Goal: Information Seeking & Learning: Learn about a topic

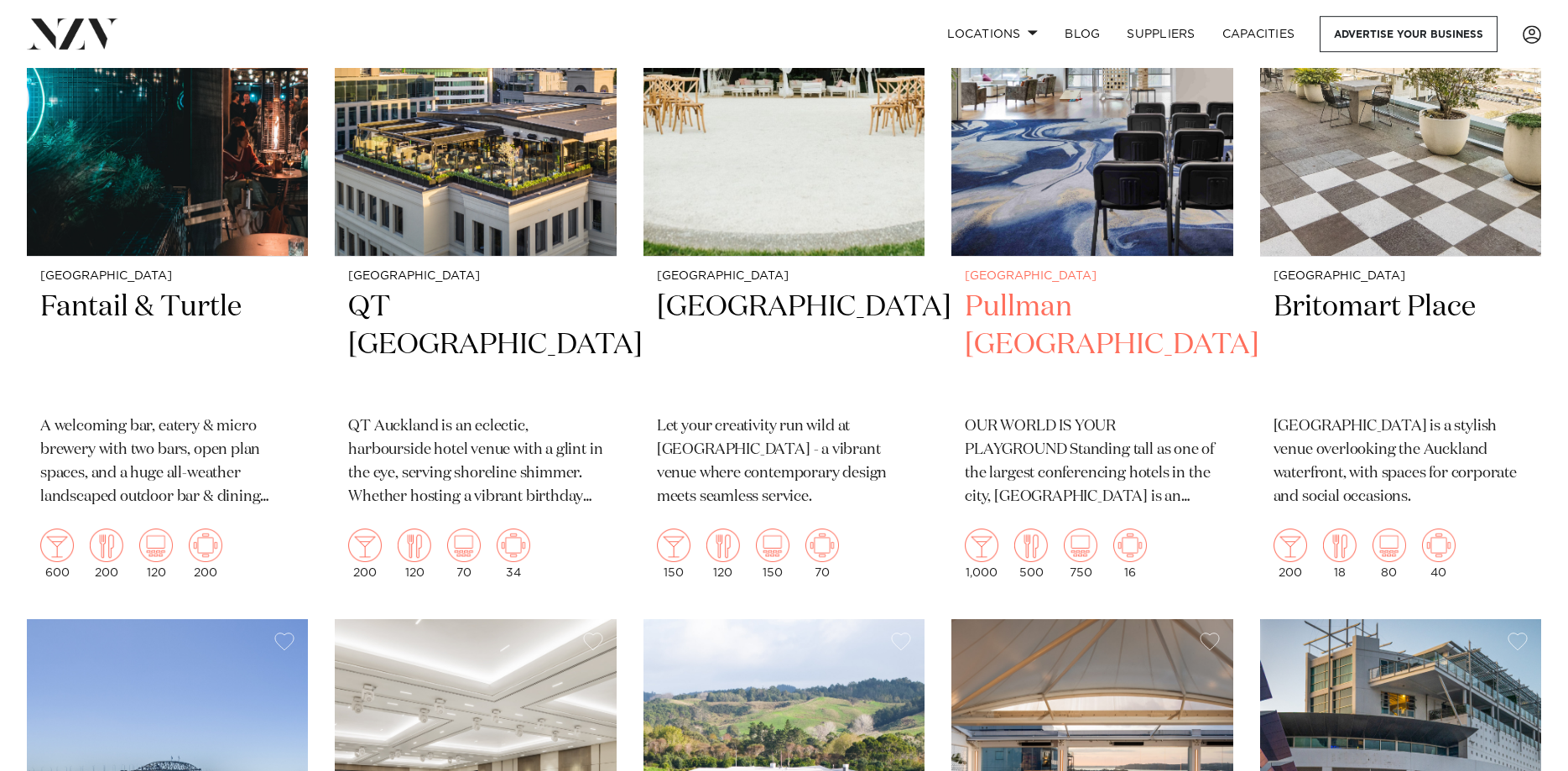
scroll to position [2053, 0]
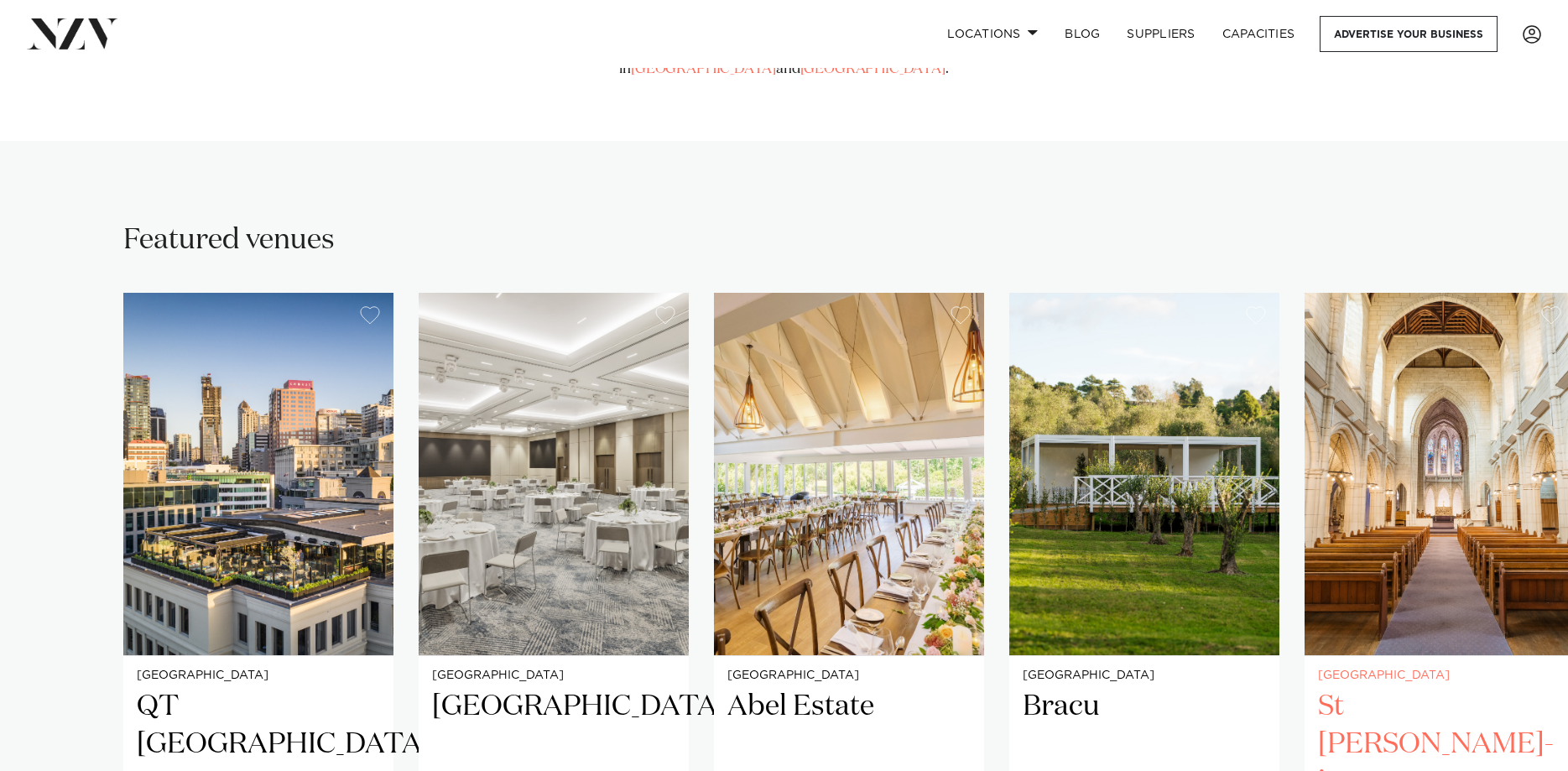
scroll to position [1283, 0]
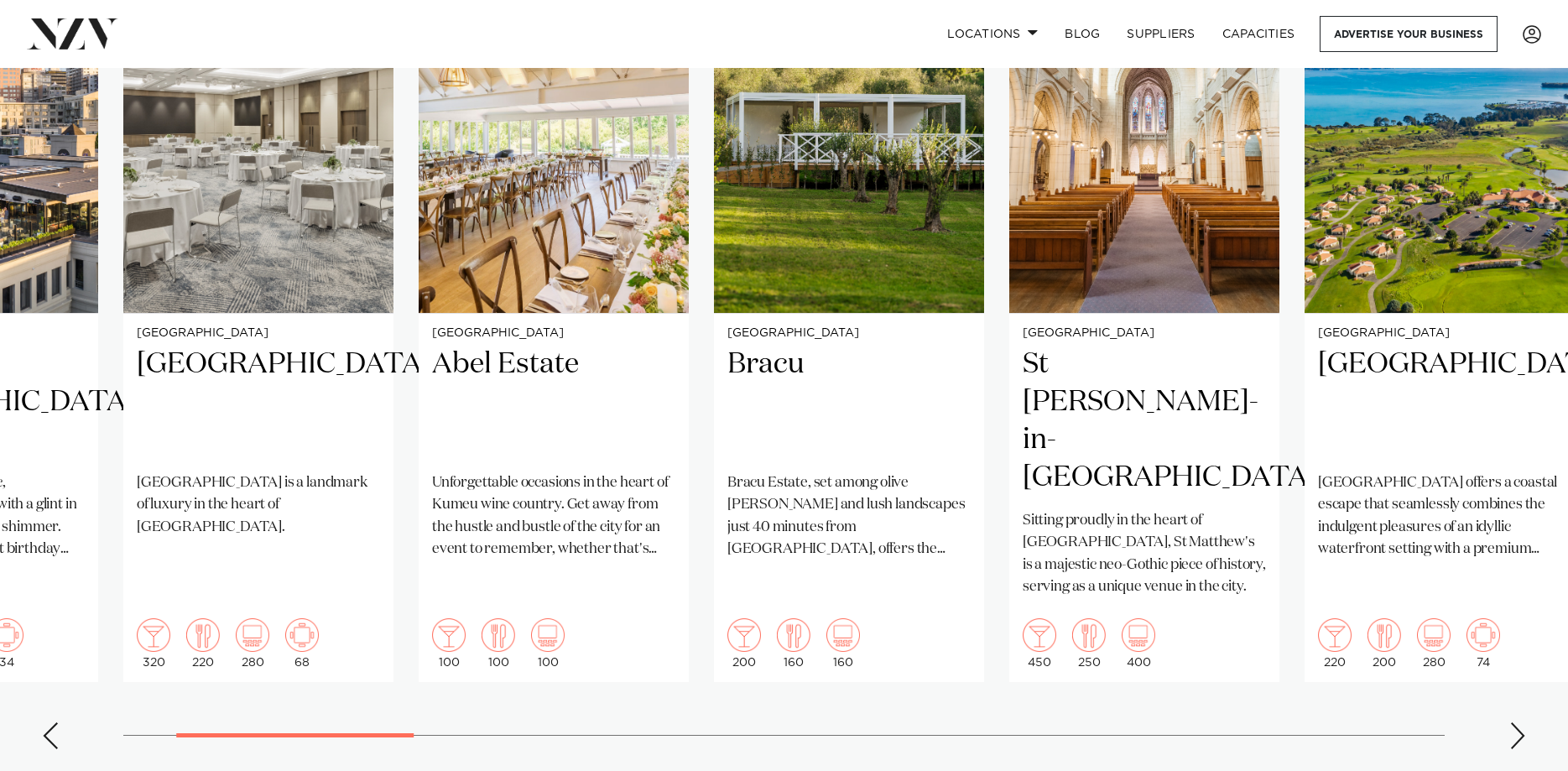
click at [1515, 722] on div "Next slide" at bounding box center [1517, 735] width 16 height 26
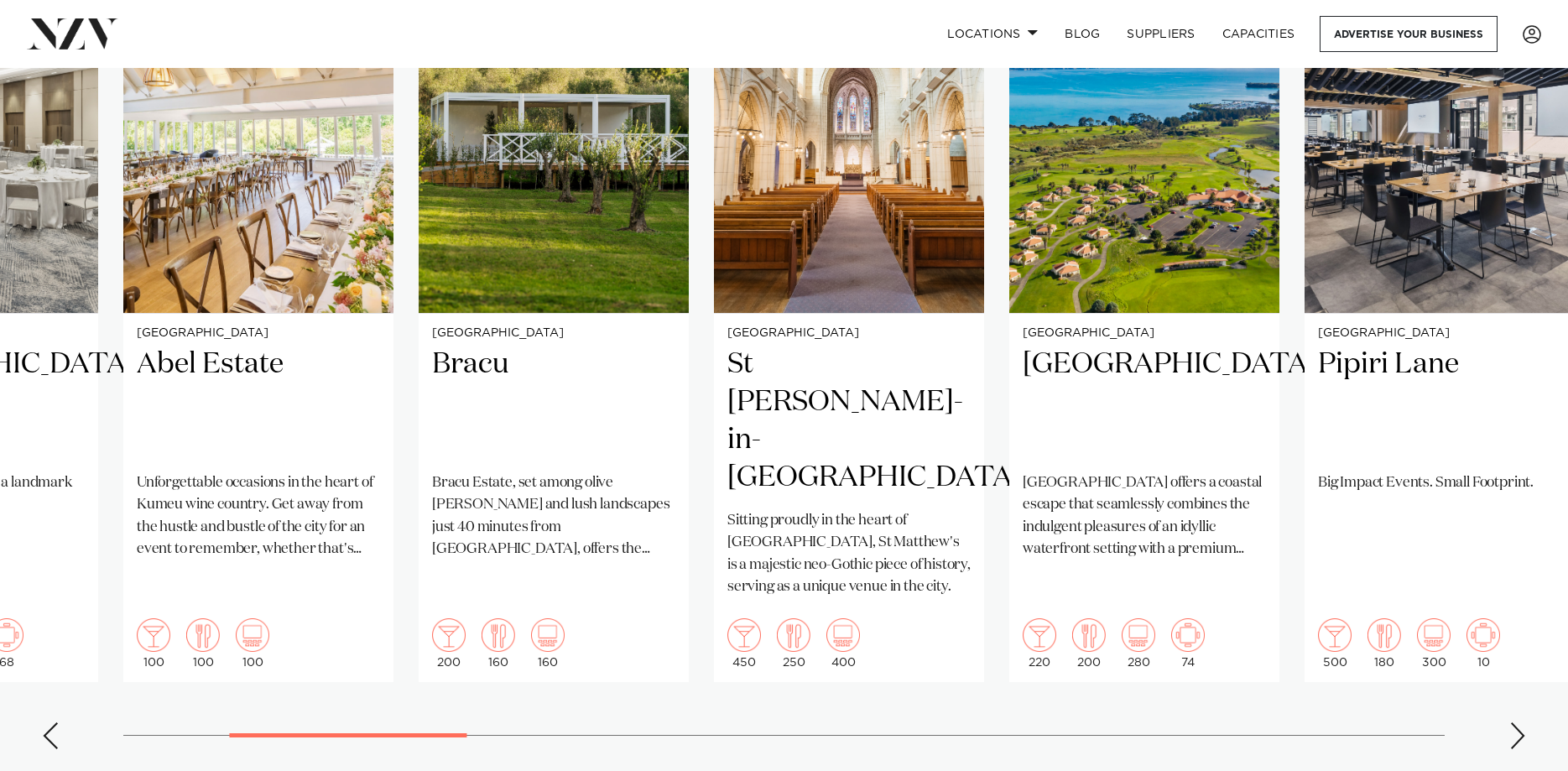
click at [1512, 722] on div "Next slide" at bounding box center [1517, 735] width 16 height 26
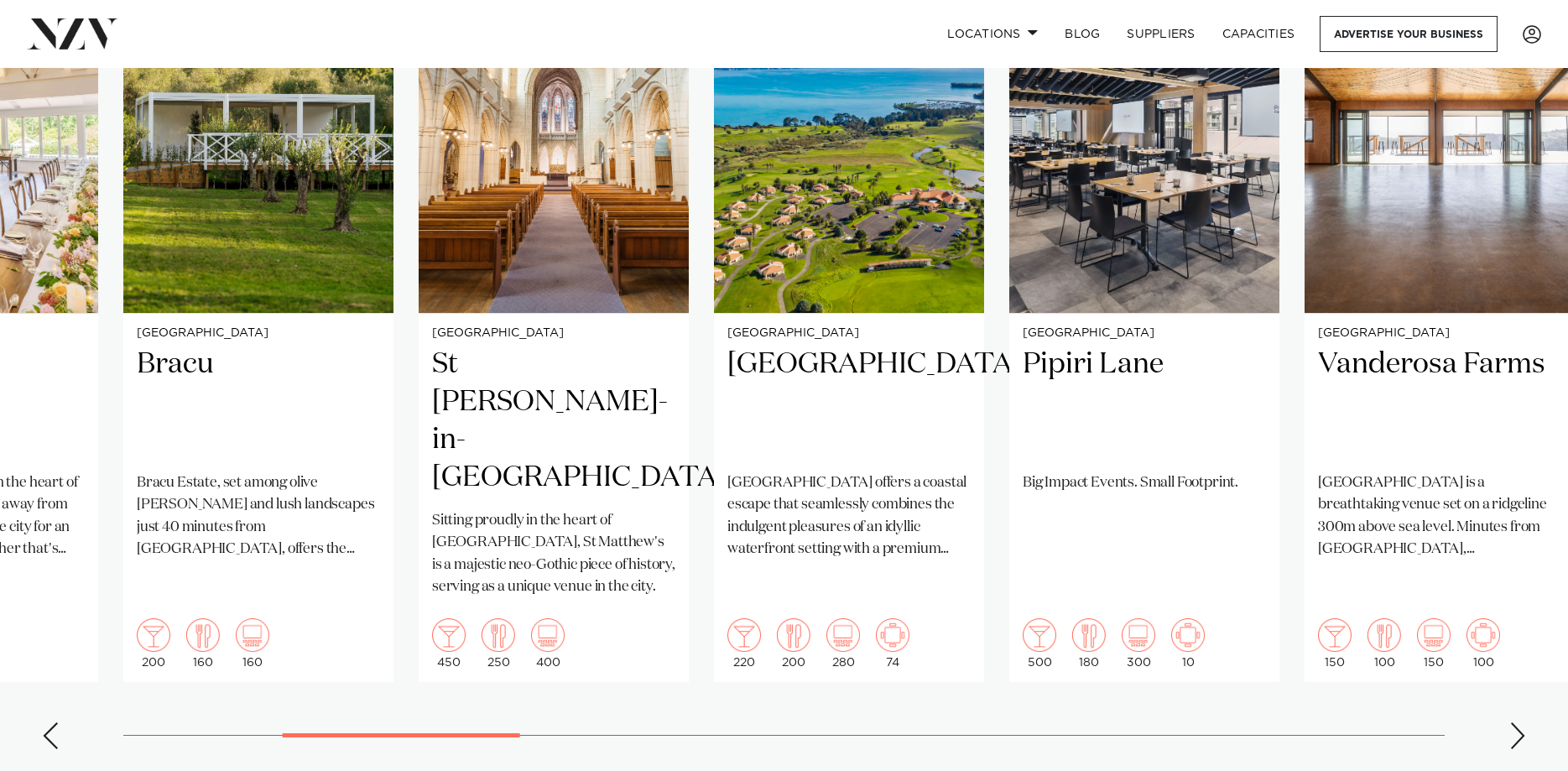
click at [1512, 722] on div "Next slide" at bounding box center [1517, 735] width 16 height 26
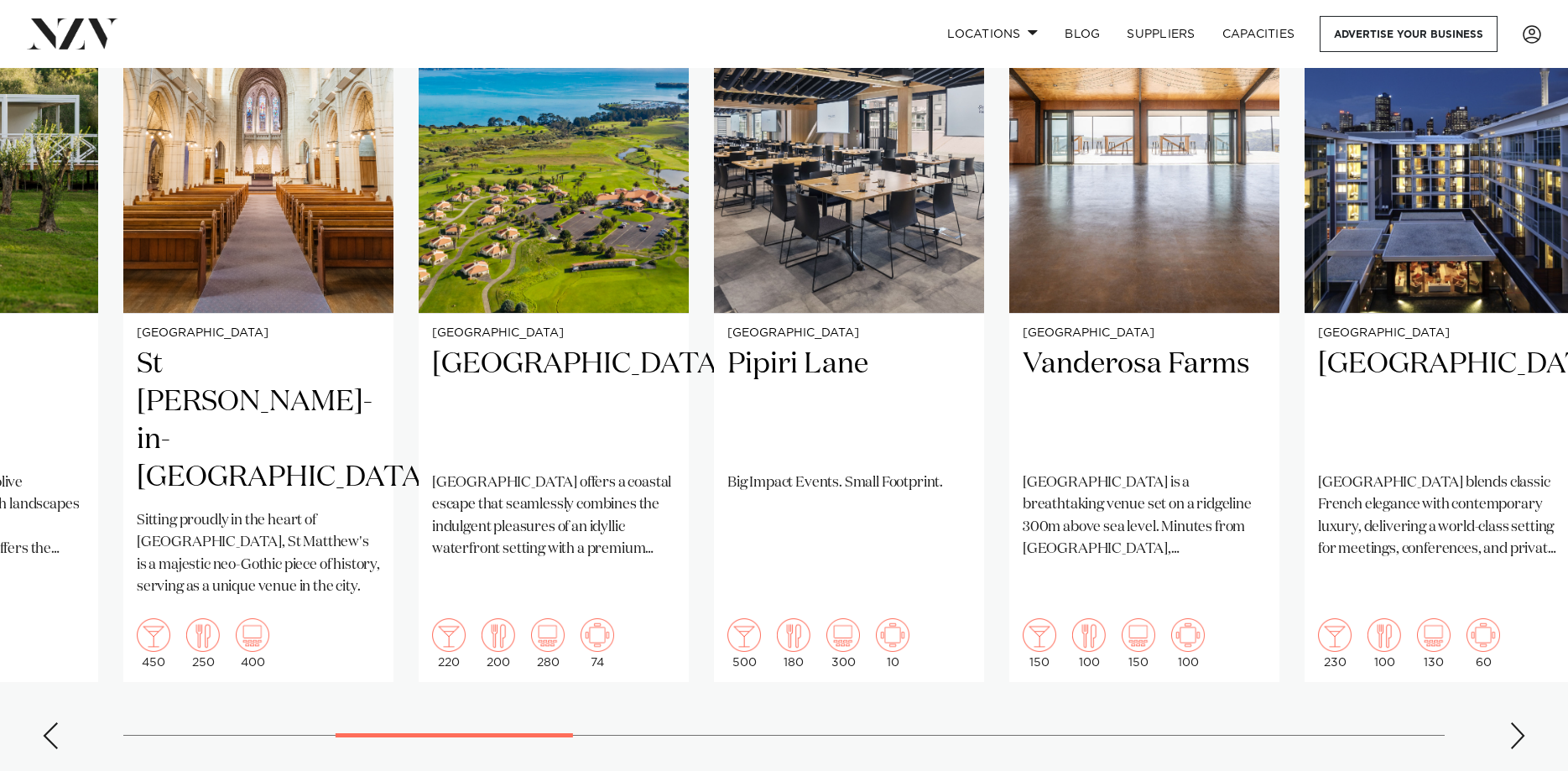
click at [1512, 722] on div "Next slide" at bounding box center [1517, 735] width 16 height 26
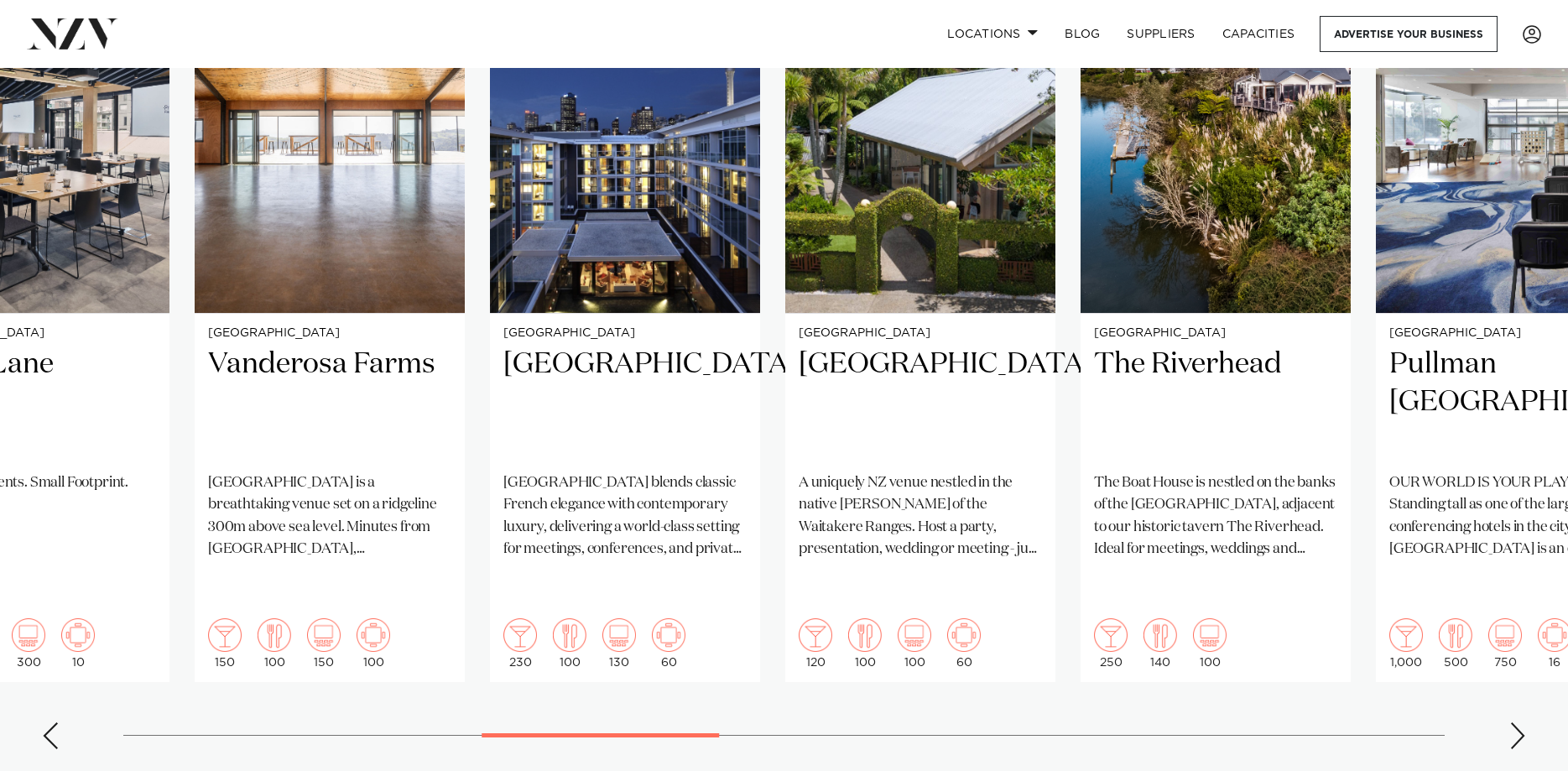
click at [28, 713] on section "Featured venues [GEOGRAPHIC_DATA] QT [GEOGRAPHIC_DATA] [GEOGRAPHIC_DATA] is an …" at bounding box center [784, 320] width 1568 height 1044
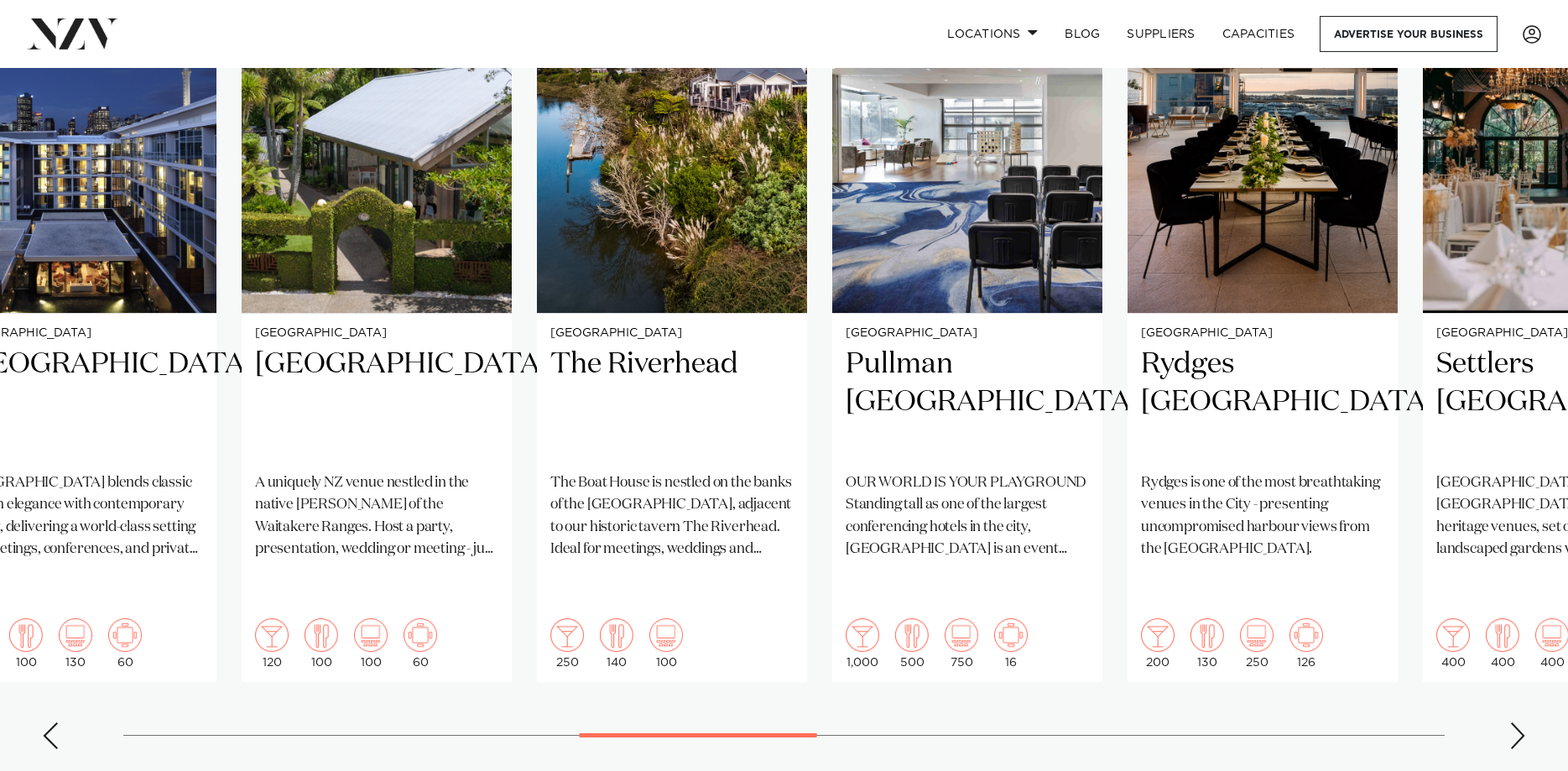
click at [643, 702] on swiper-container "Auckland QT [GEOGRAPHIC_DATA] [GEOGRAPHIC_DATA] is an eclectic, harbourside hot…" at bounding box center [784, 357] width 1568 height 812
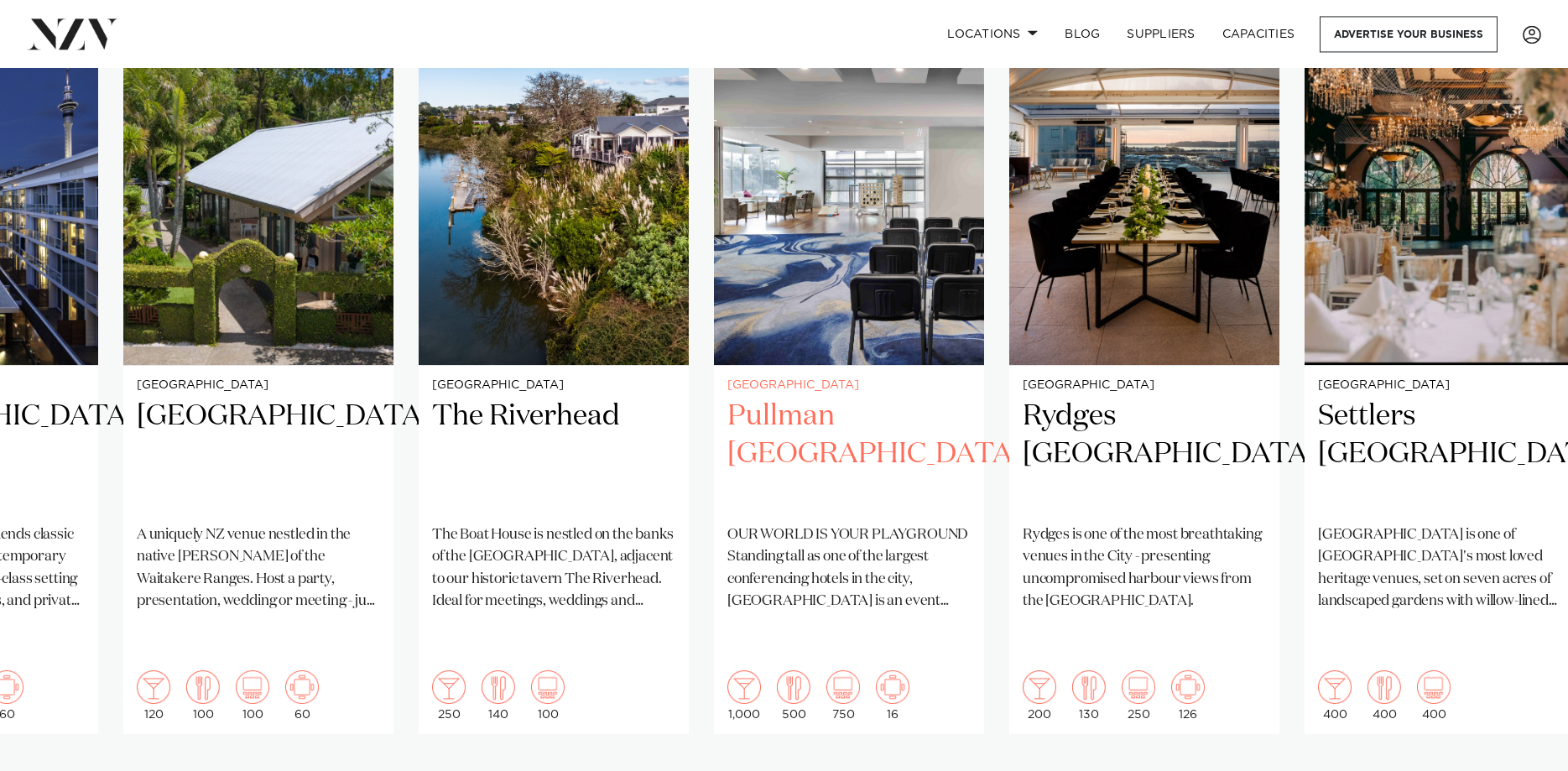
scroll to position [1197, 0]
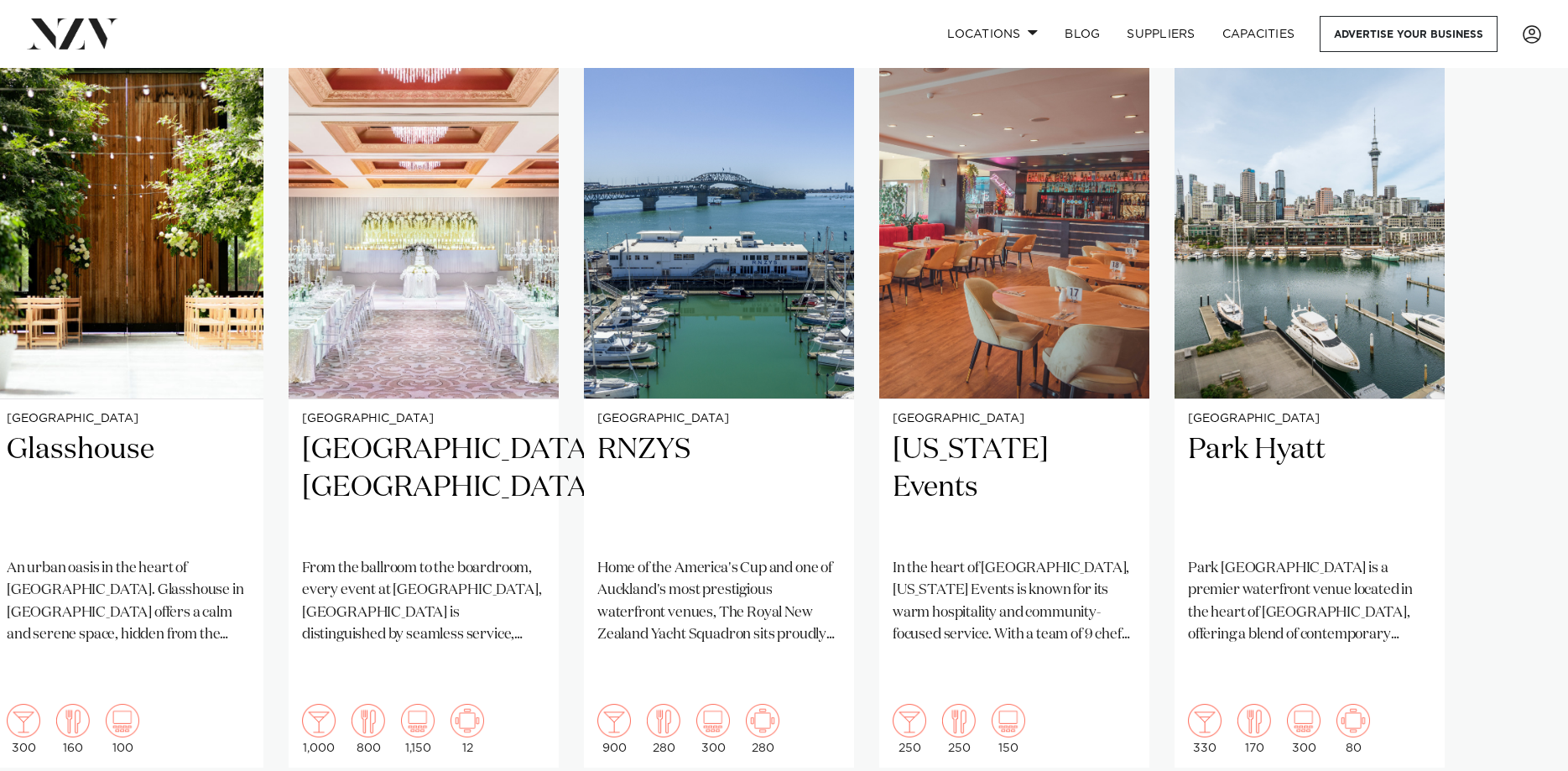
click at [1516, 750] on swiper-container "Auckland QT [GEOGRAPHIC_DATA] [GEOGRAPHIC_DATA] is an eclectic, harbourside hot…" at bounding box center [784, 442] width 1568 height 812
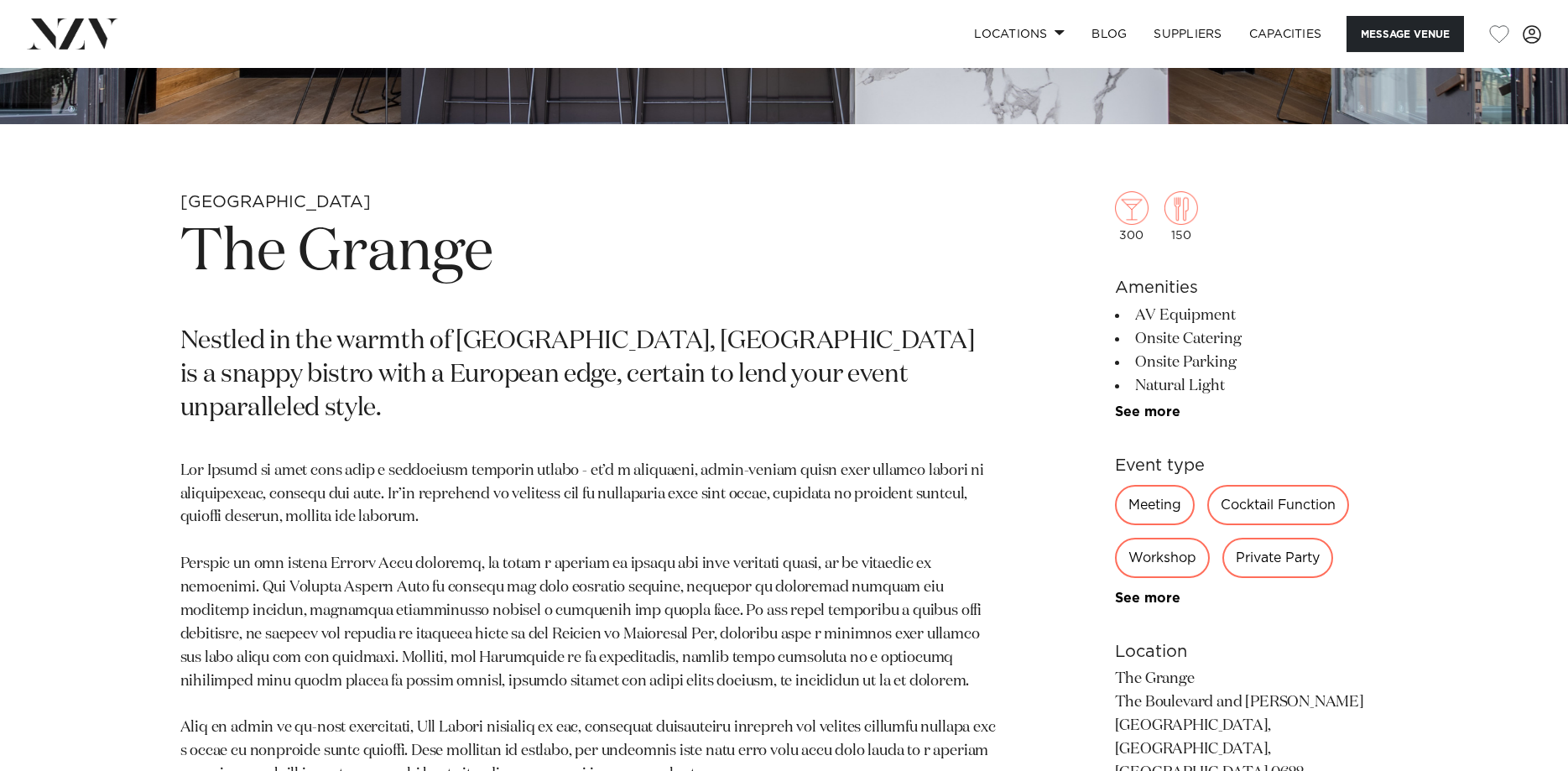
scroll to position [685, 0]
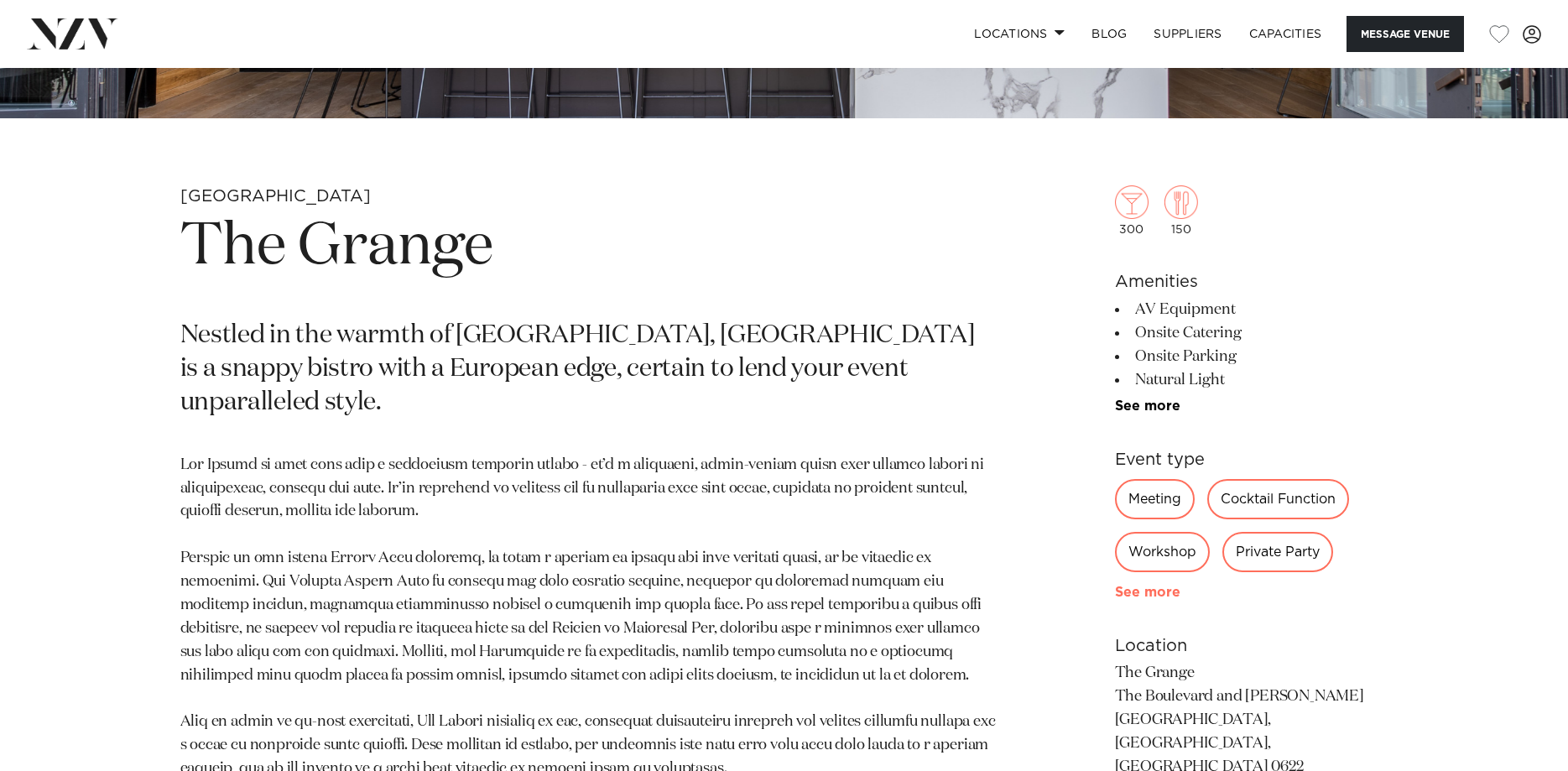
click at [1152, 598] on link "See more" at bounding box center [1180, 592] width 131 height 14
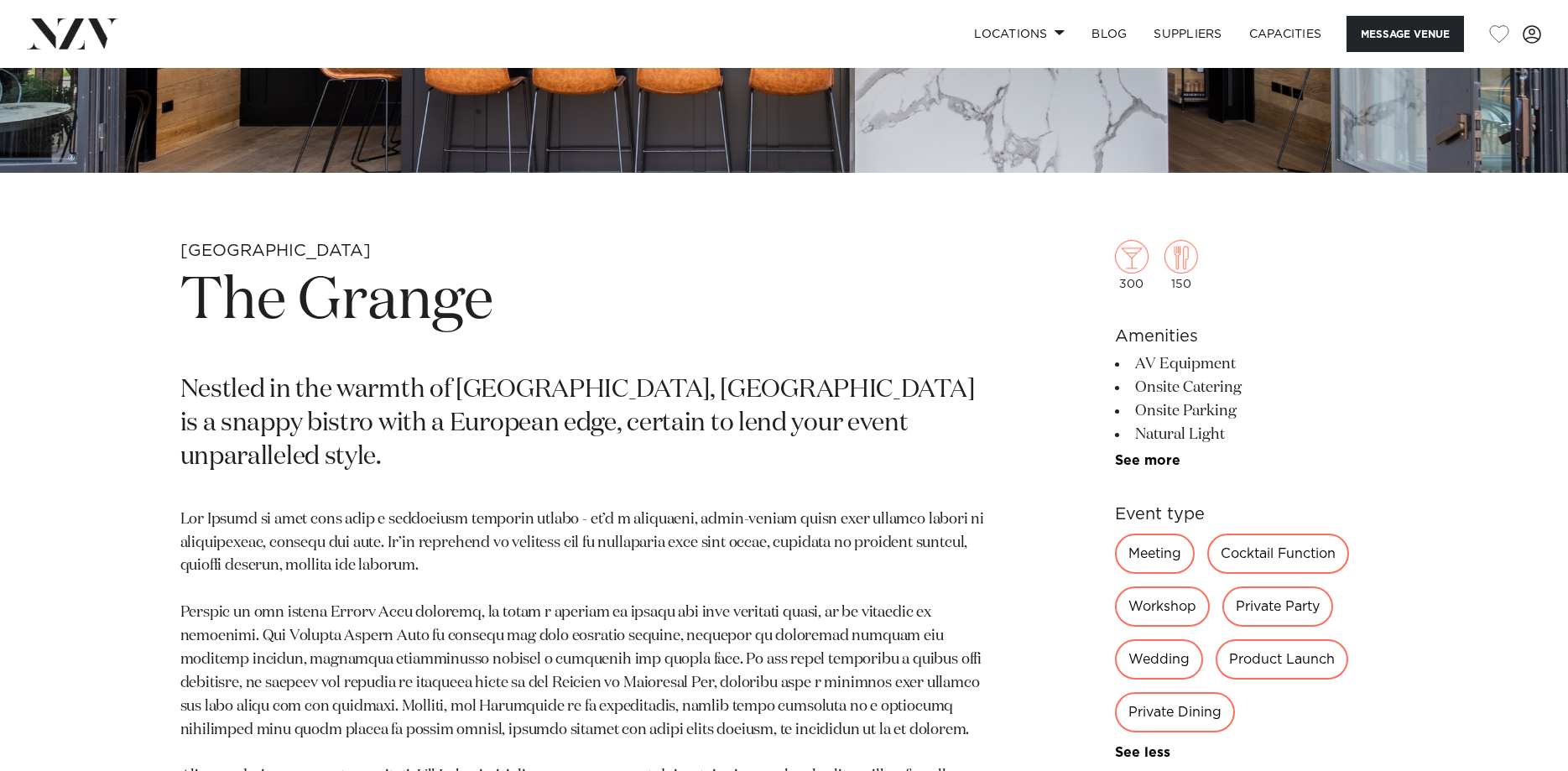
scroll to position [599, 0]
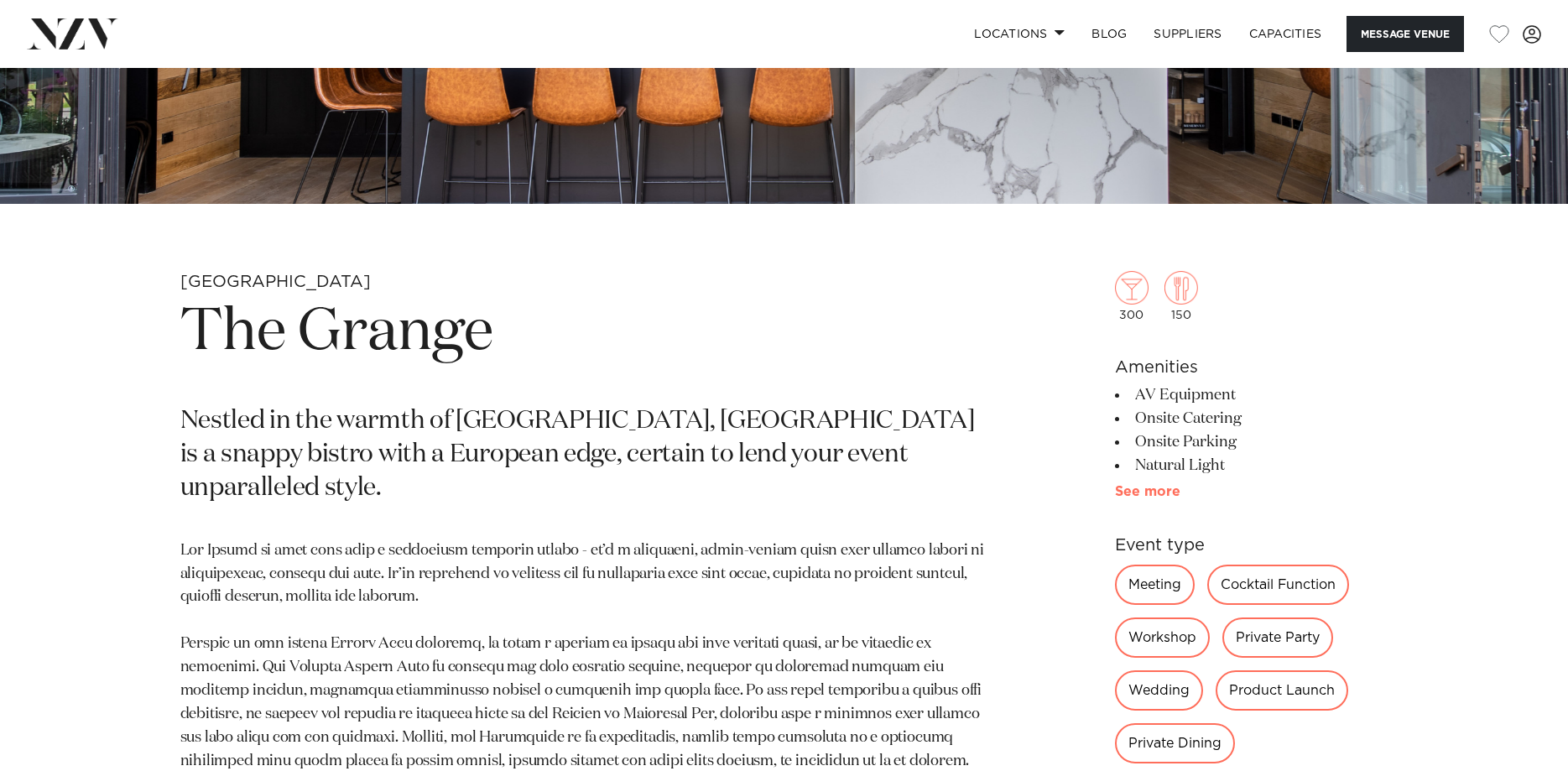
click at [1134, 493] on link "See more" at bounding box center [1180, 491] width 131 height 14
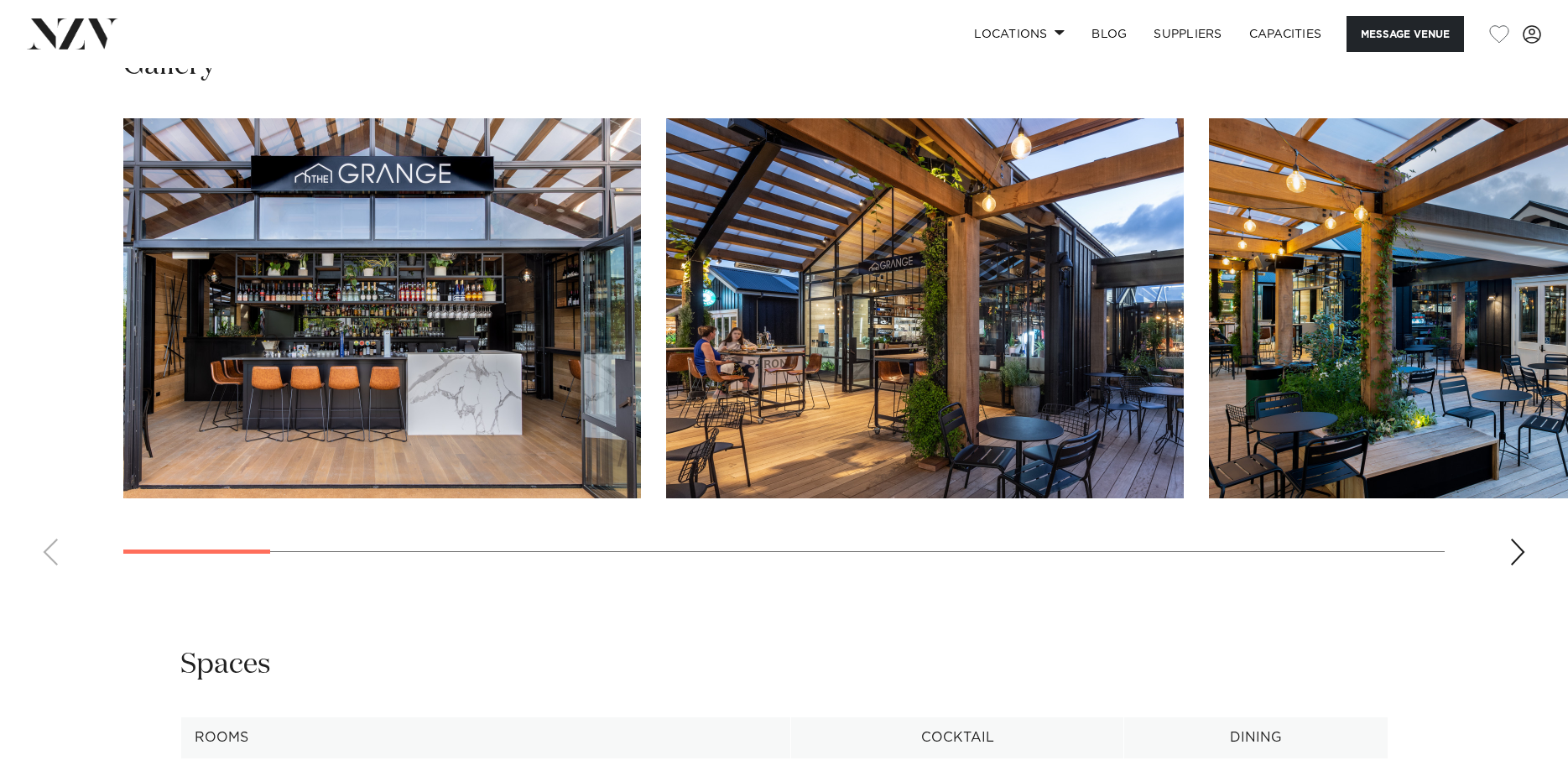
scroll to position [2224, 0]
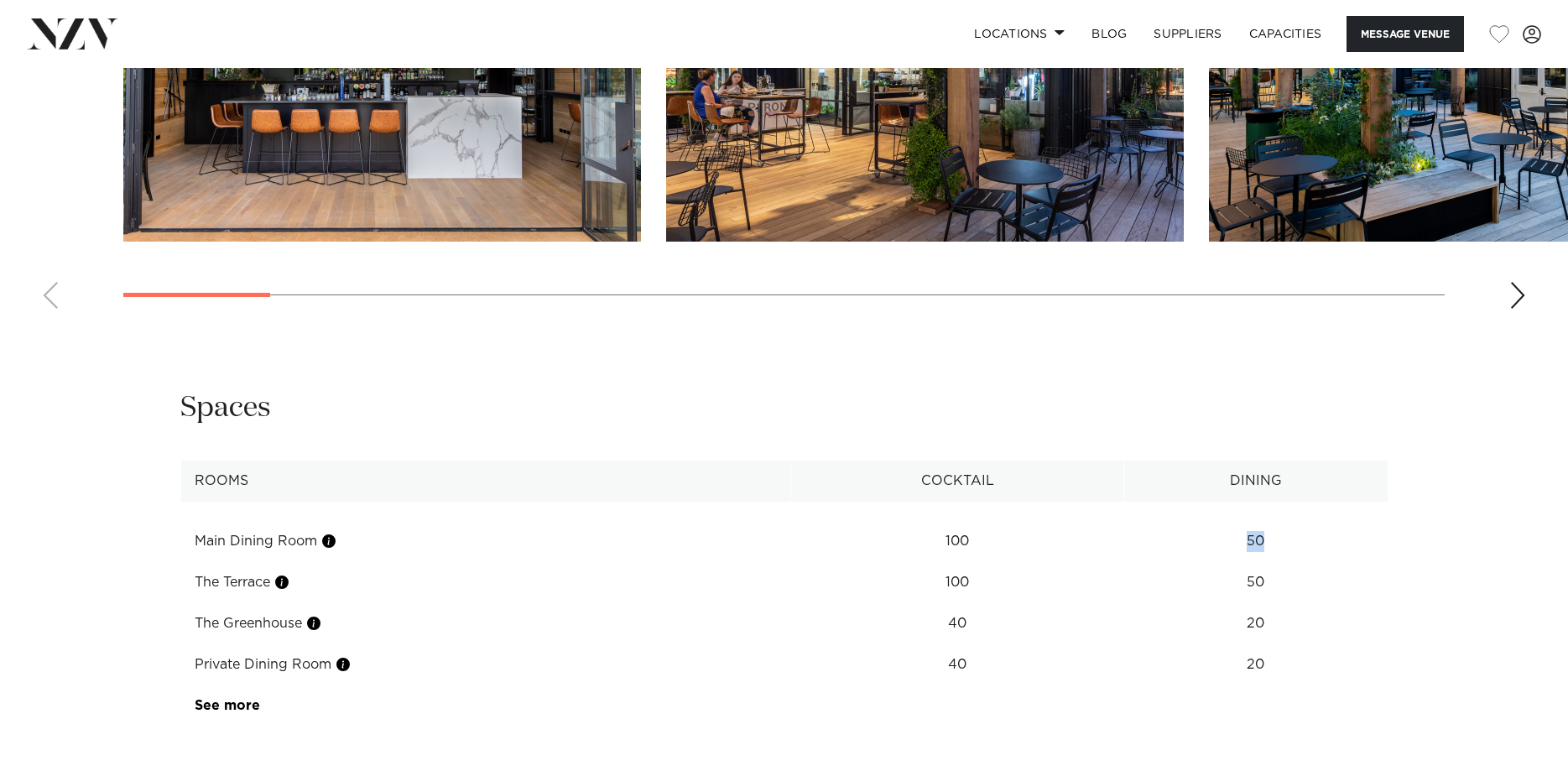
drag, startPoint x: 1253, startPoint y: 507, endPoint x: 1278, endPoint y: 511, distance: 25.3
click at [1278, 521] on td "50" at bounding box center [1255, 541] width 263 height 41
drag, startPoint x: 1254, startPoint y: 553, endPoint x: 1294, endPoint y: 553, distance: 40.0
click at [1294, 562] on td "50" at bounding box center [1255, 582] width 263 height 41
click at [1358, 562] on td "50" at bounding box center [1255, 582] width 263 height 41
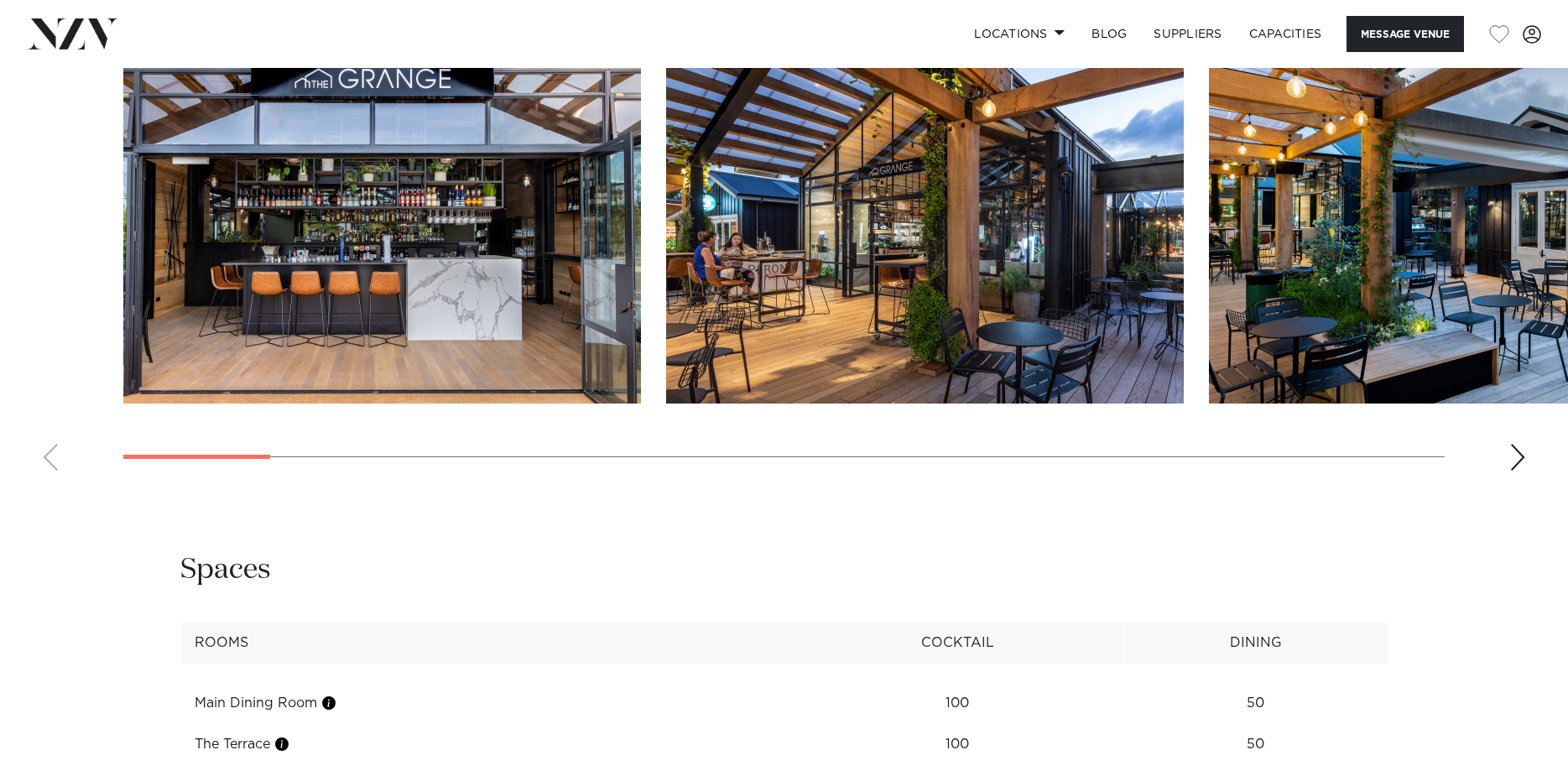
scroll to position [1967, 0]
